Goal: Navigation & Orientation: Find specific page/section

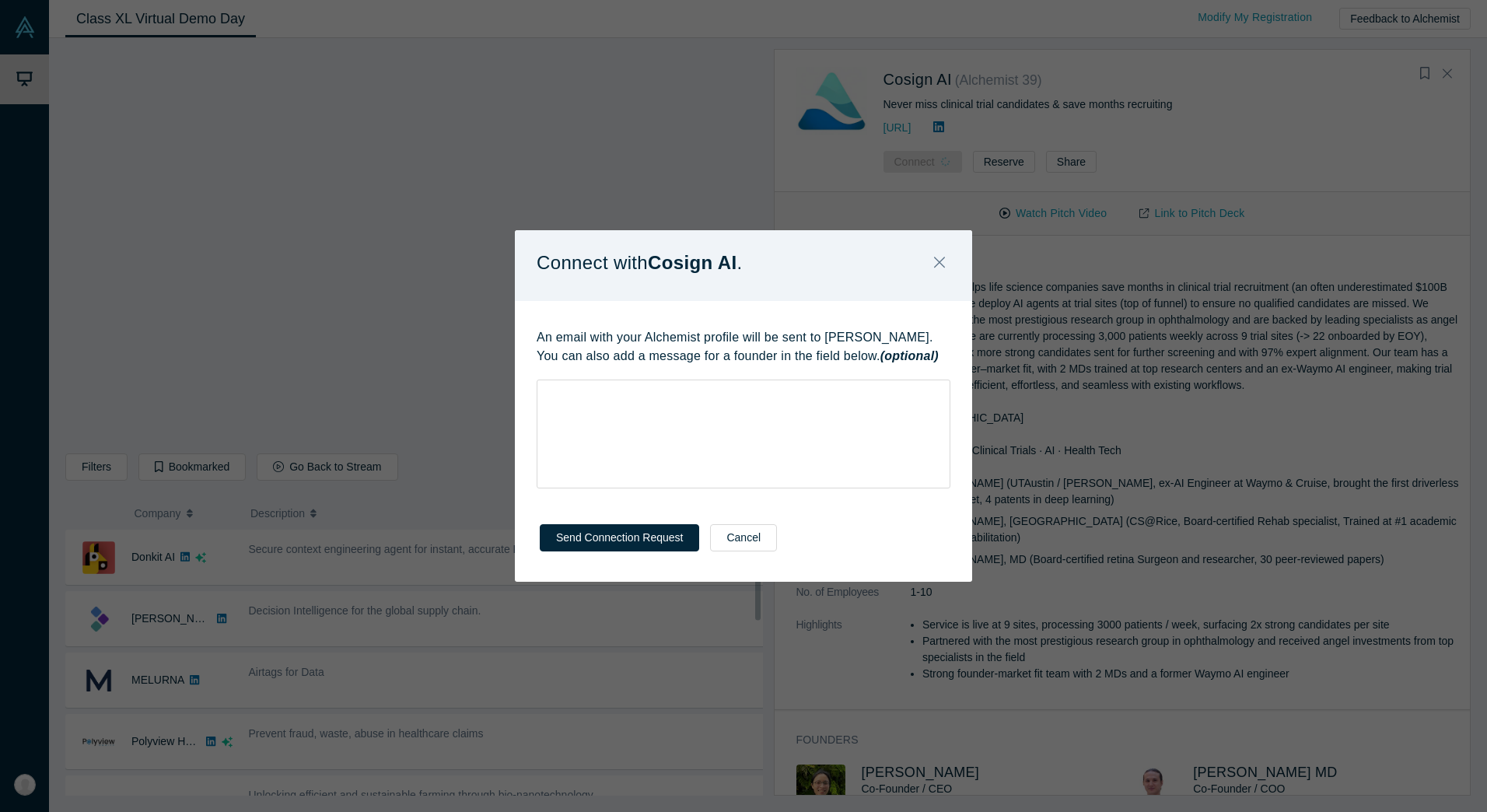
scroll to position [233, 0]
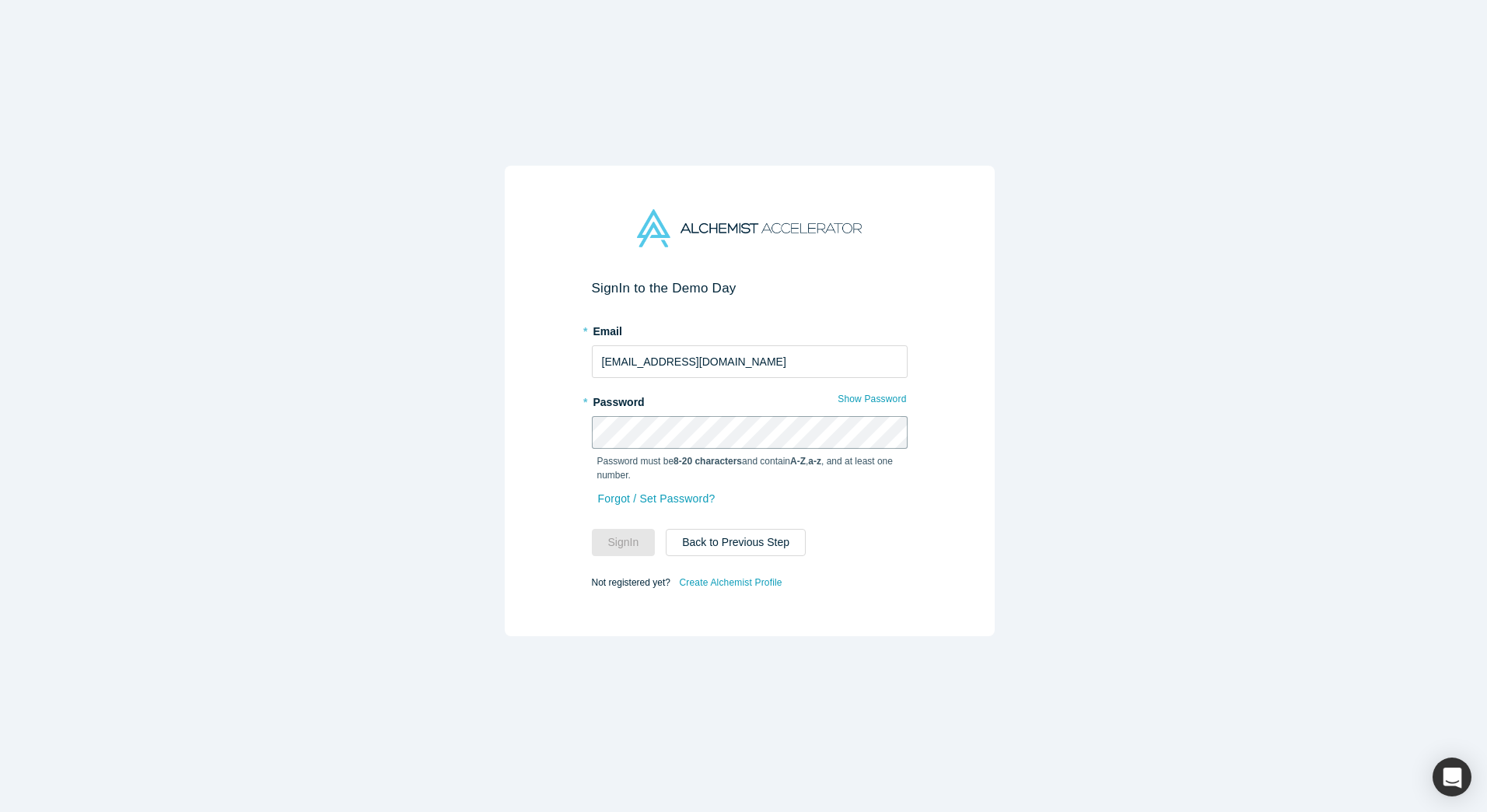
click at [0, 811] on com-1password-button at bounding box center [0, 812] width 0 height 0
